Goal: Transaction & Acquisition: Subscribe to service/newsletter

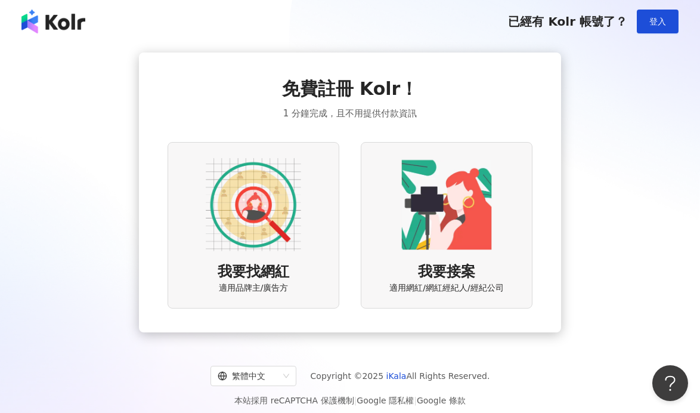
click at [70, 21] on img at bounding box center [53, 22] width 64 height 24
click at [256, 215] on img at bounding box center [253, 204] width 95 height 95
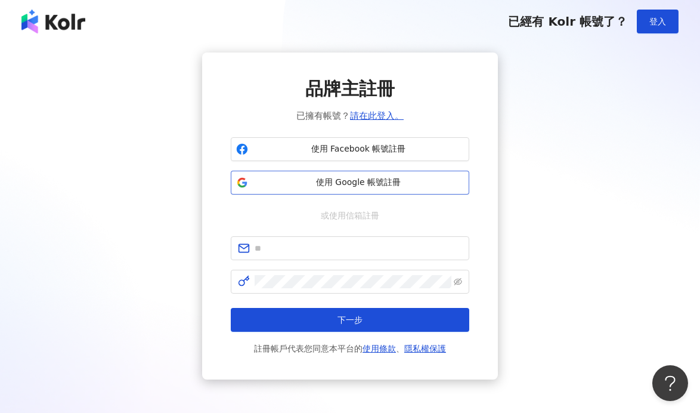
click at [350, 177] on span "使用 Google 帳號註冊" at bounding box center [358, 183] width 211 height 12
click at [304, 185] on span "使用 Google 帳號註冊" at bounding box center [358, 183] width 211 height 12
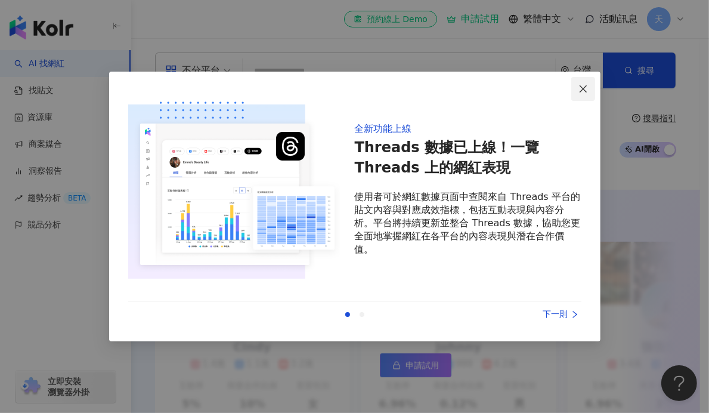
drag, startPoint x: 432, startPoint y: 126, endPoint x: 584, endPoint y: 100, distance: 154.3
click at [435, 127] on h2 "全新功能上線" at bounding box center [468, 128] width 227 height 13
click at [589, 93] on button "Close" at bounding box center [583, 89] width 24 height 24
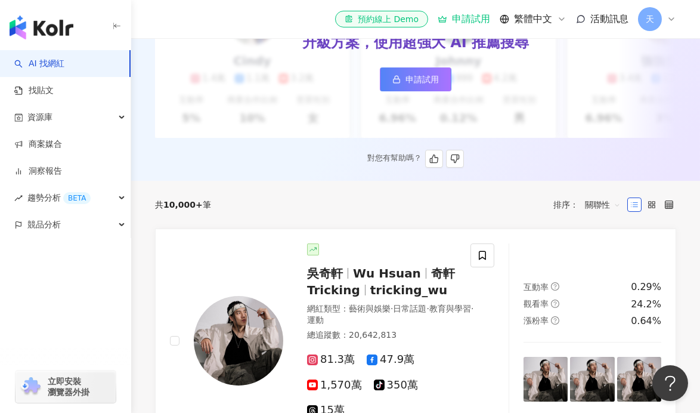
scroll to position [59, 0]
